Goal: Transaction & Acquisition: Purchase product/service

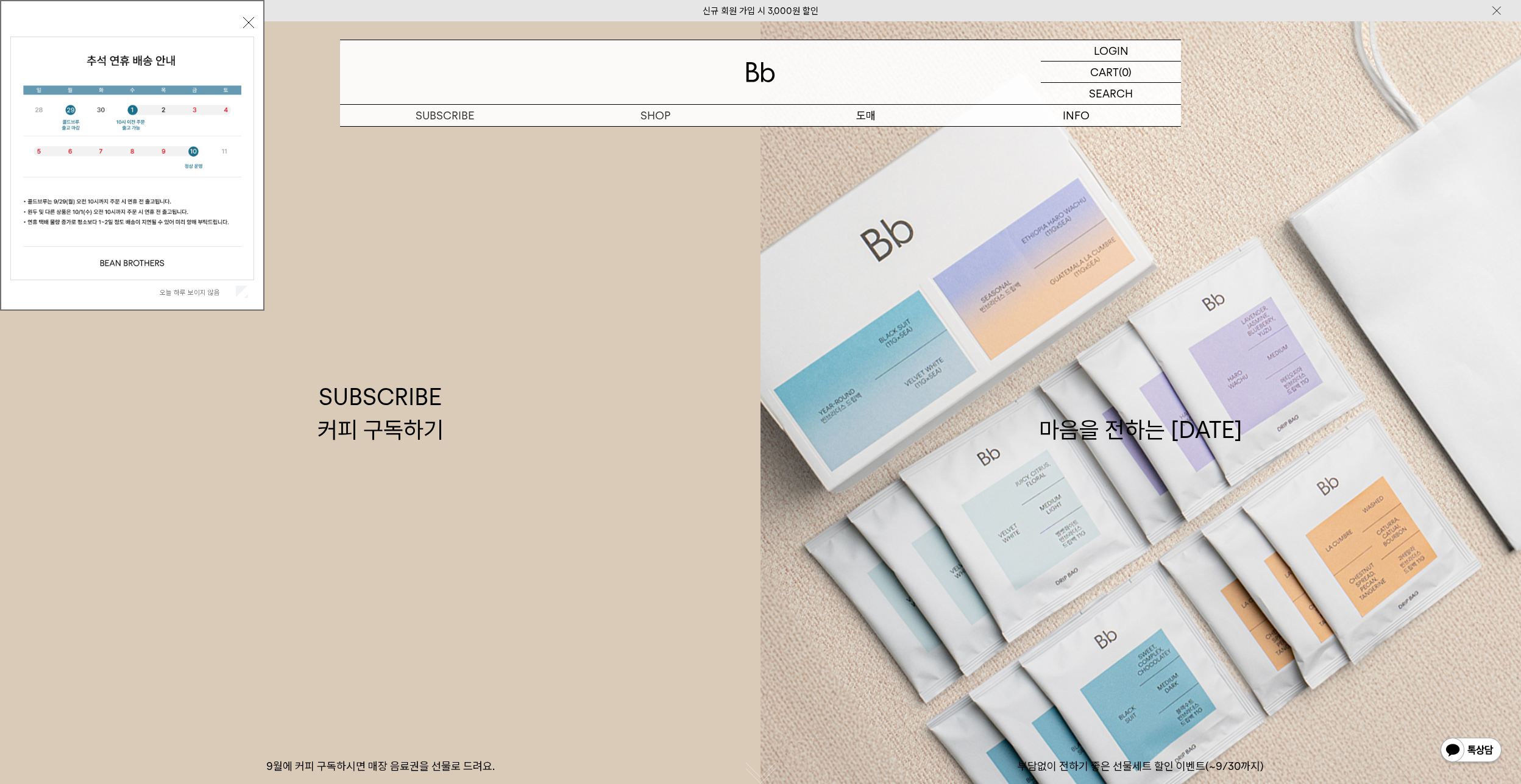
click at [864, 118] on p "도매" at bounding box center [866, 115] width 210 height 22
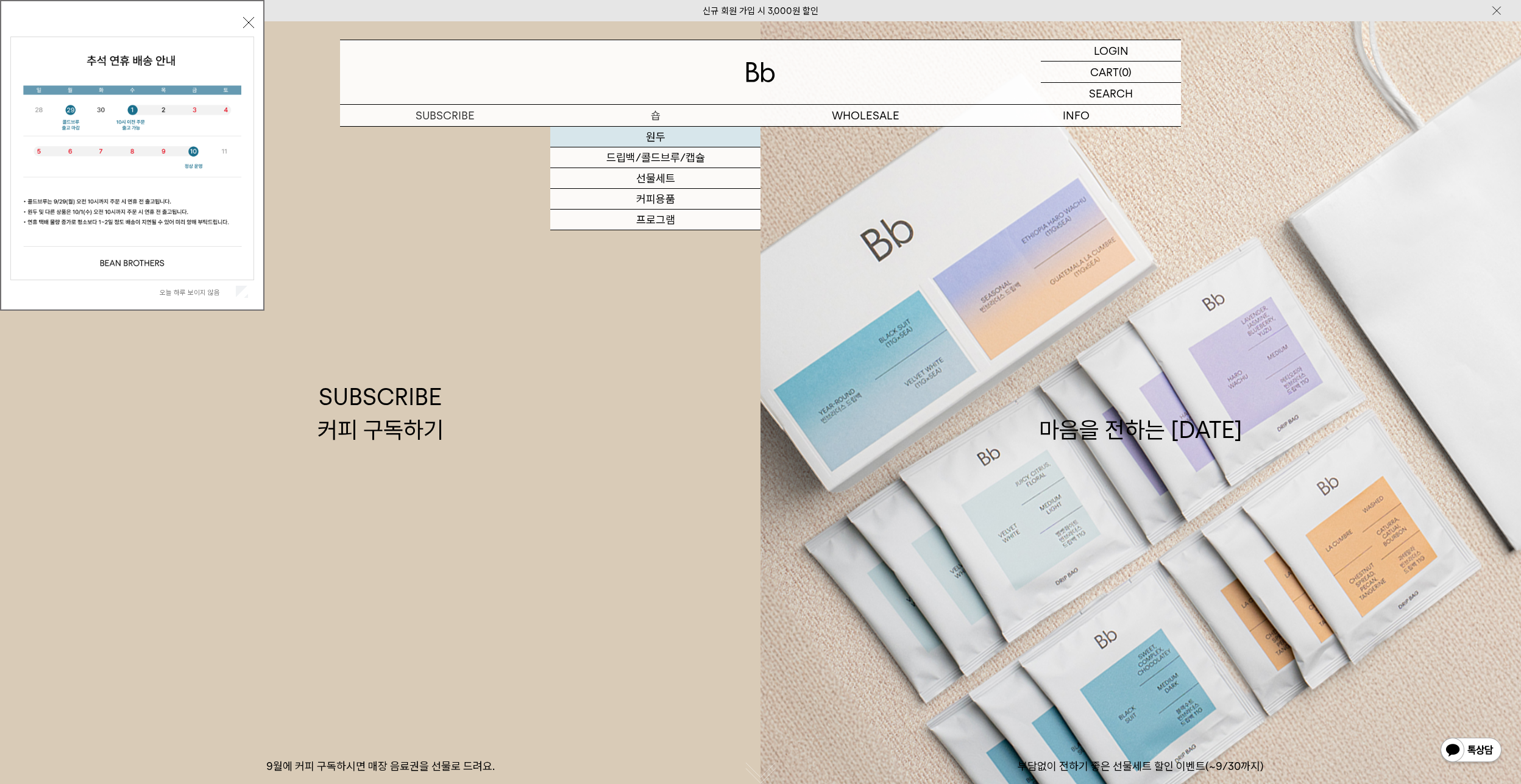
click at [650, 139] on link "원두" at bounding box center [655, 137] width 210 height 21
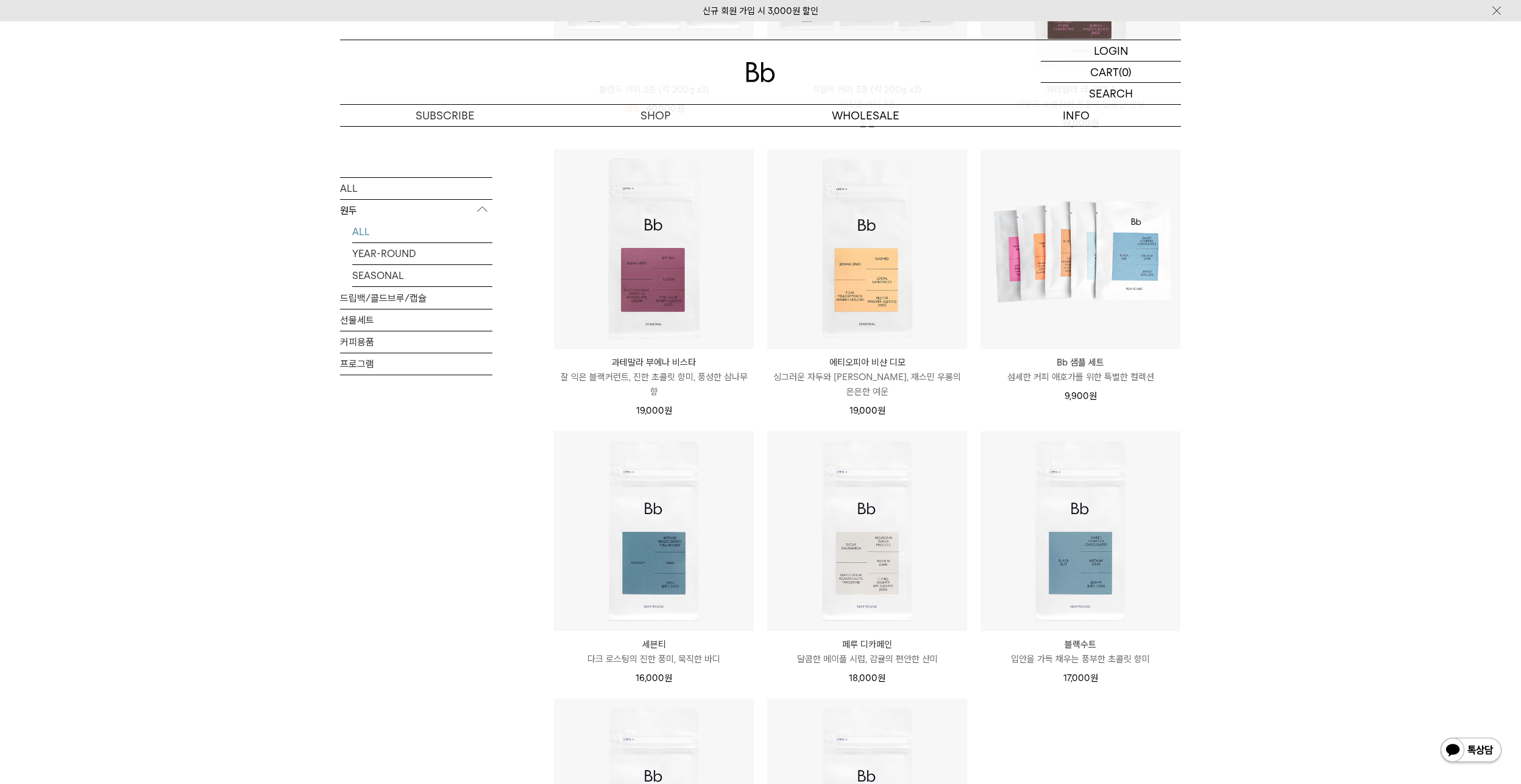
scroll to position [487, 0]
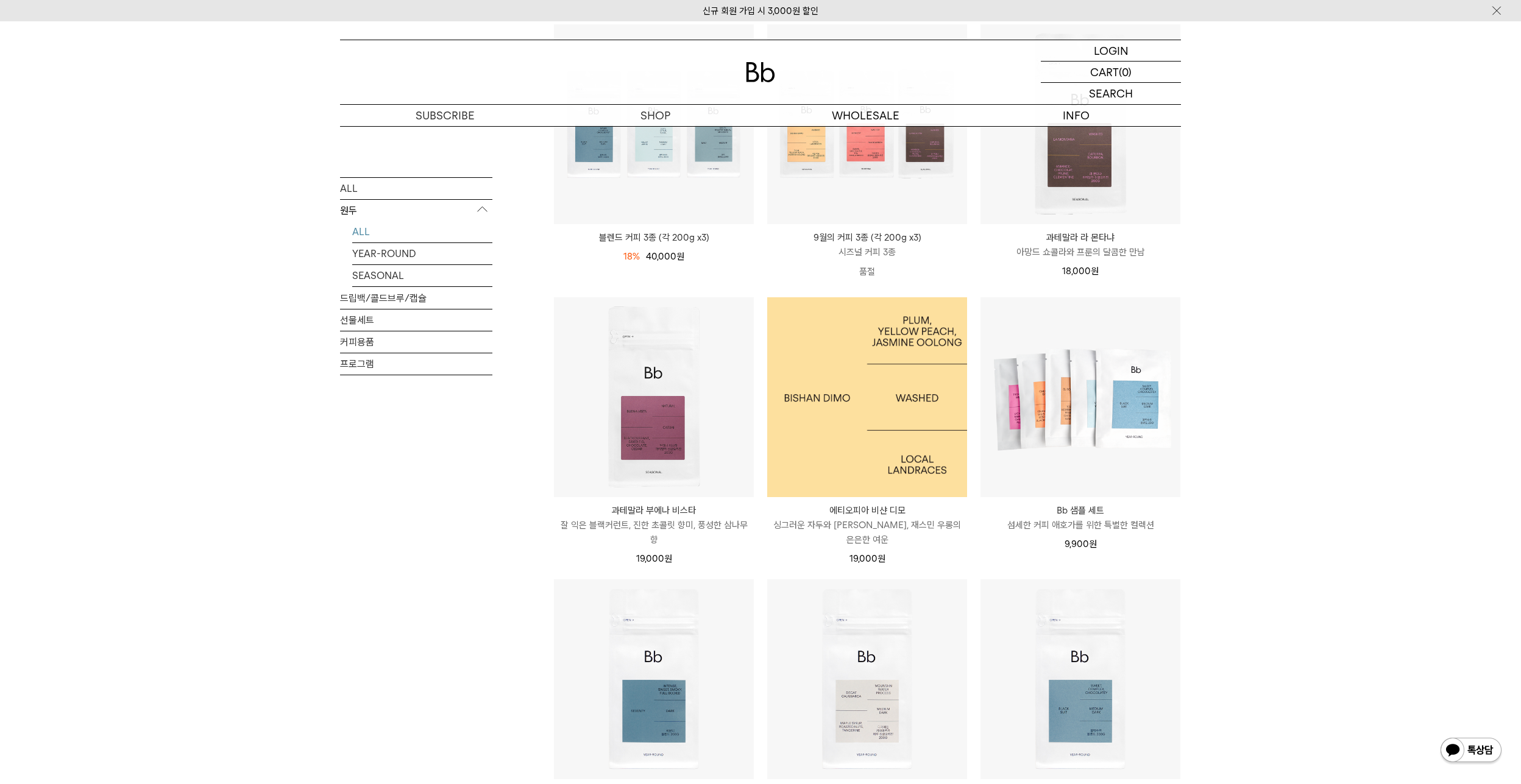
click at [843, 412] on img at bounding box center [867, 397] width 200 height 200
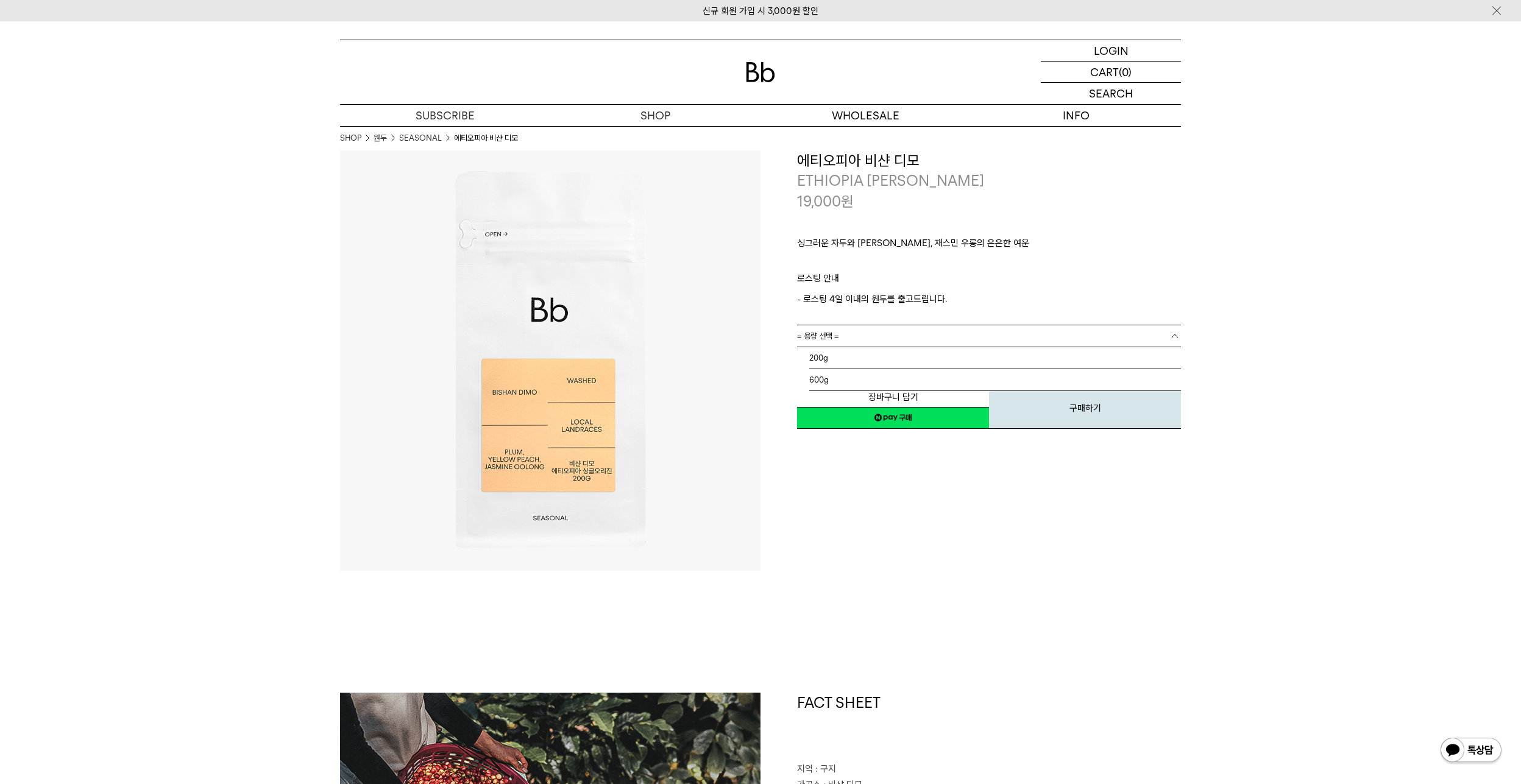
click at [850, 337] on link "= 용량 선택 =" at bounding box center [988, 336] width 384 height 22
click at [836, 377] on li "600g" at bounding box center [994, 380] width 372 height 22
click at [996, 560] on div "**********" at bounding box center [971, 360] width 420 height 420
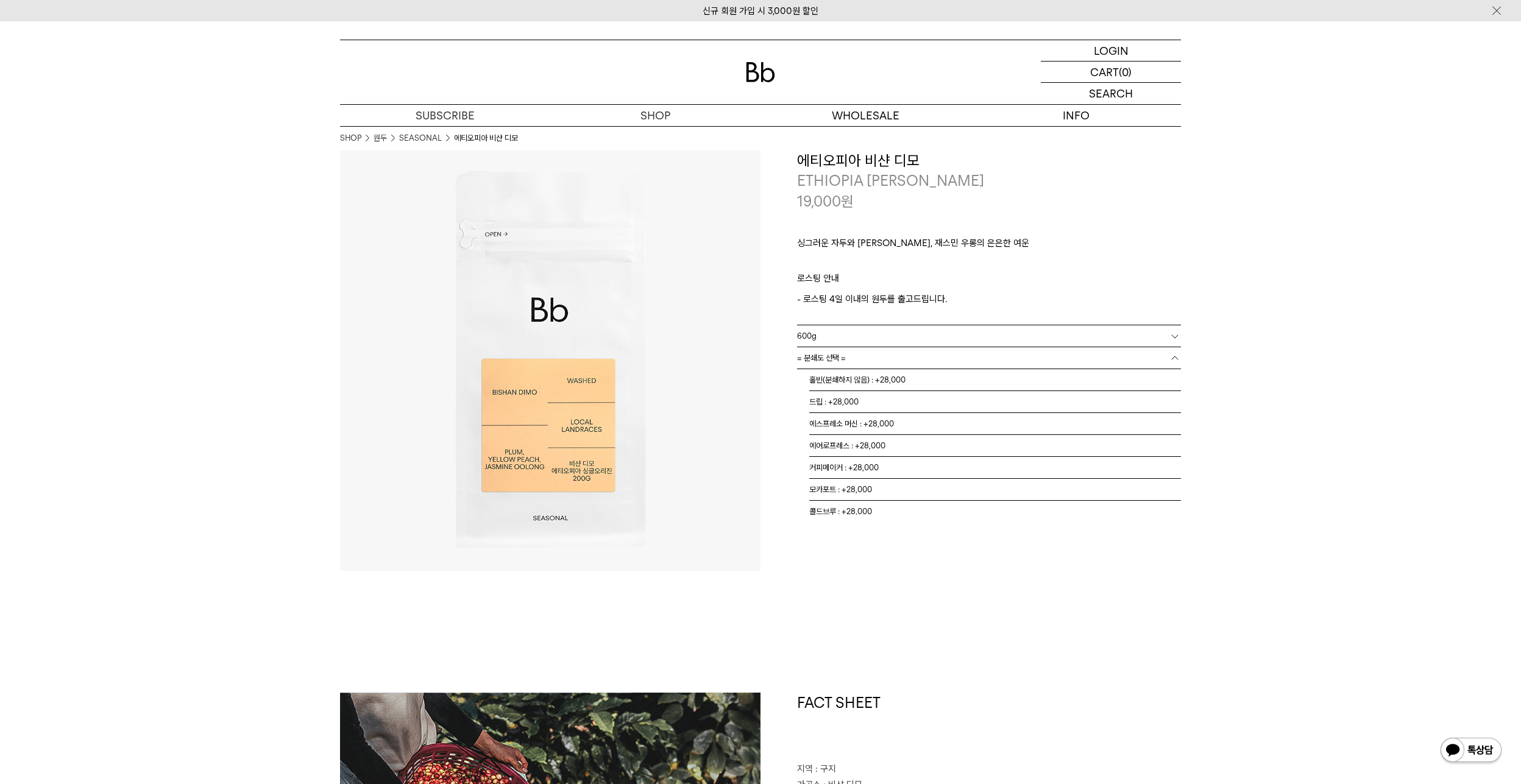
click at [848, 353] on link "= 분쇄도 선택 =" at bounding box center [988, 357] width 384 height 22
click at [868, 380] on li "홀빈(분쇄하지 않음) : +28,000" at bounding box center [994, 380] width 372 height 22
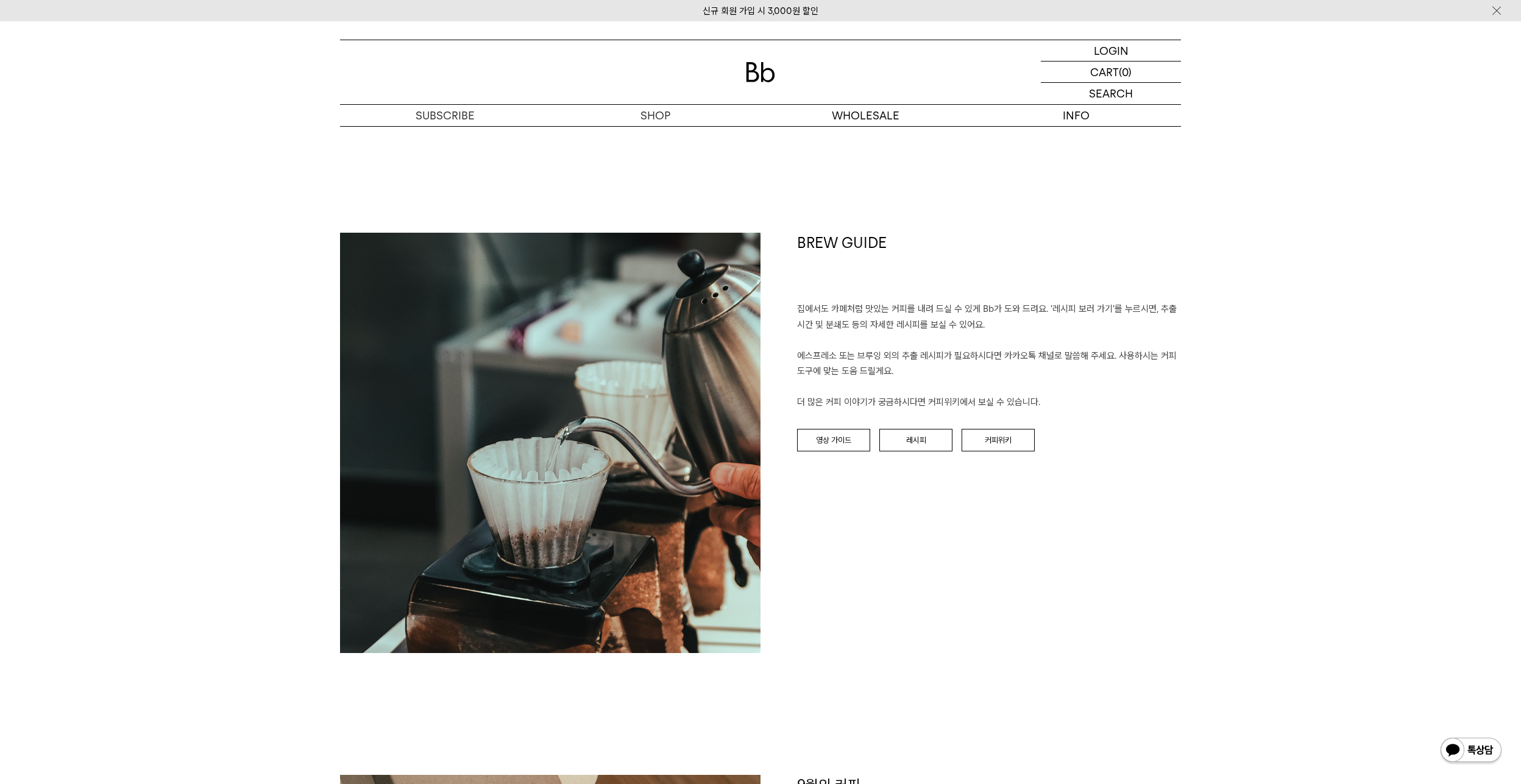
scroll to position [1157, 0]
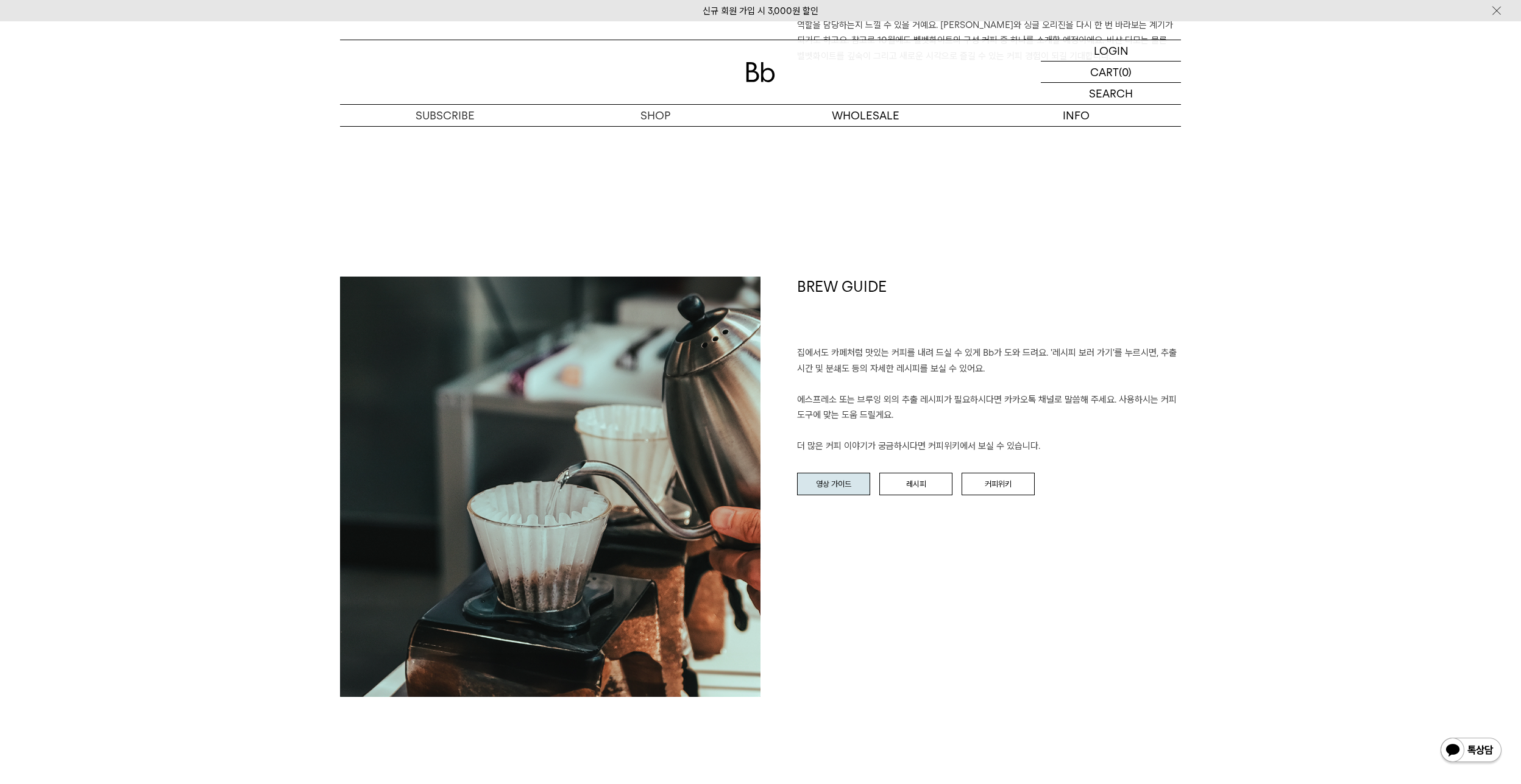
click at [836, 483] on link "영상 가이드" at bounding box center [833, 484] width 73 height 23
